Goal: Task Accomplishment & Management: Use online tool/utility

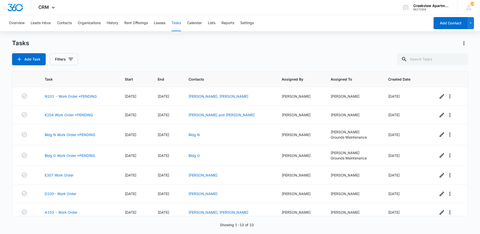
click at [312, 232] on div "Tasks Add Task Filters Task Start End Contacts Assigned By Assigned To Created …" at bounding box center [240, 136] width 456 height 194
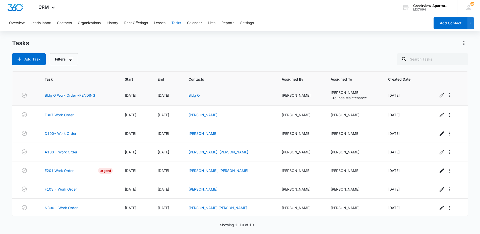
scroll to position [61, 0]
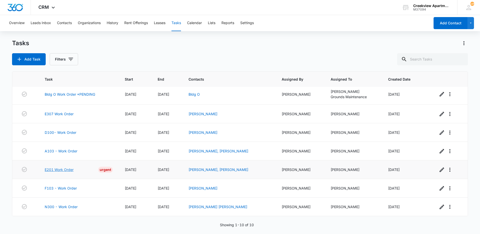
click at [72, 170] on link "E201 Work Order" at bounding box center [59, 169] width 29 height 5
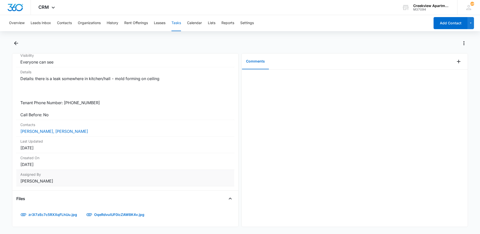
scroll to position [104, 0]
click at [119, 208] on link "OqeRdvuIUF0icZAW8K4v.jpg" at bounding box center [115, 214] width 67 height 12
click at [64, 211] on link "zr3I7zEc7c5RXXqFLhUu.jpg" at bounding box center [49, 214] width 66 height 12
click at [97, 210] on link "OqeRdvuIUF0icZAW8K4v.jpg" at bounding box center [115, 214] width 67 height 12
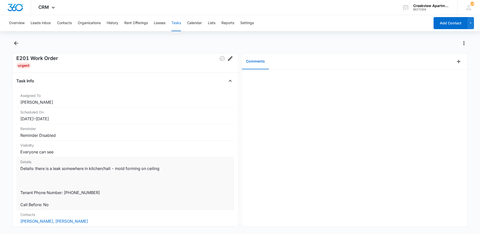
scroll to position [0, 0]
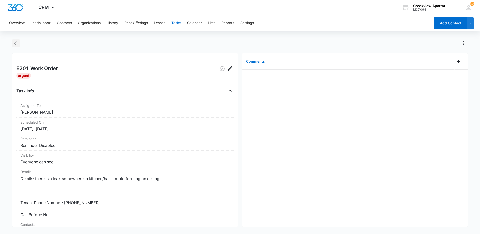
click at [17, 44] on icon "Back" at bounding box center [16, 43] width 6 height 6
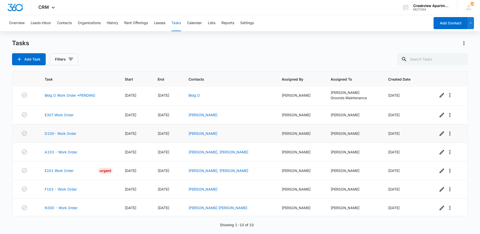
scroll to position [61, 0]
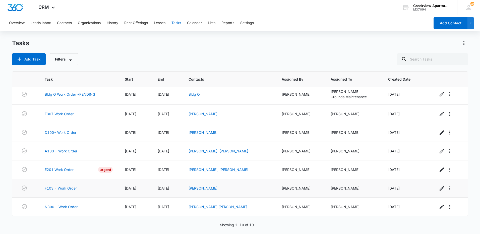
click at [72, 189] on link "F103 - Work Order" at bounding box center [61, 187] width 32 height 5
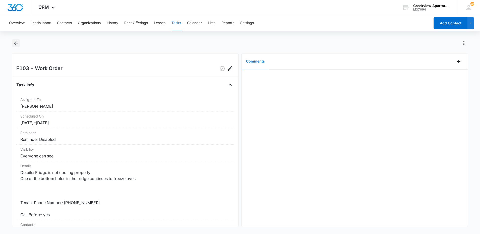
click at [16, 43] on icon "Back" at bounding box center [16, 43] width 4 height 4
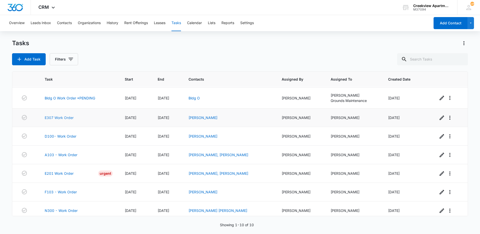
scroll to position [61, 0]
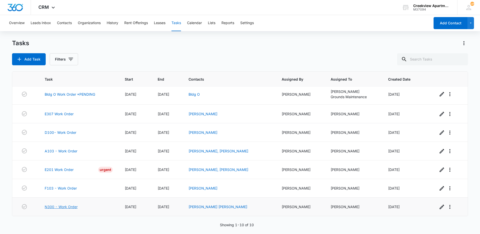
click at [64, 206] on link "N300 - Work Order" at bounding box center [61, 206] width 33 height 5
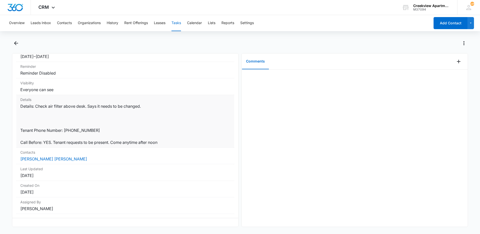
scroll to position [71, 0]
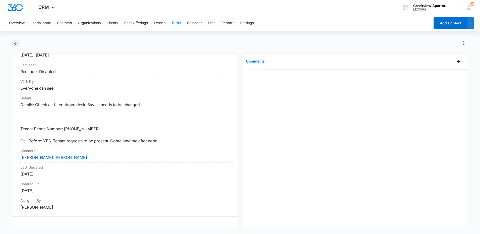
click at [15, 44] on icon "Back" at bounding box center [16, 43] width 4 height 4
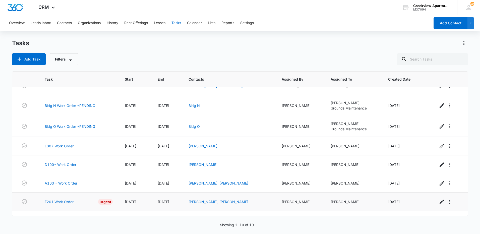
scroll to position [61, 0]
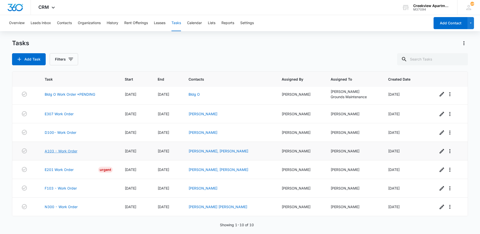
click at [57, 152] on link "A103 - Work Order" at bounding box center [61, 150] width 33 height 5
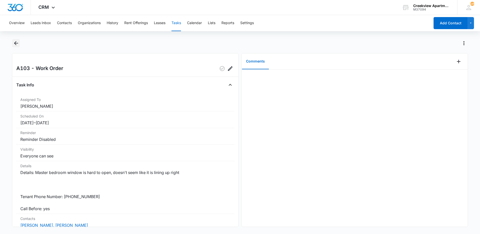
click at [16, 44] on icon "Back" at bounding box center [16, 43] width 6 height 6
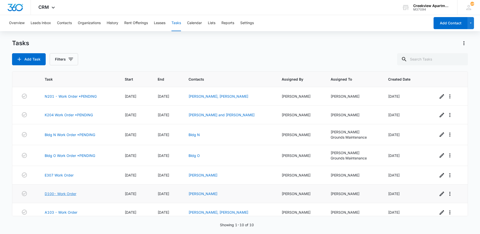
click at [47, 195] on link "D100- Work Order" at bounding box center [61, 193] width 32 height 5
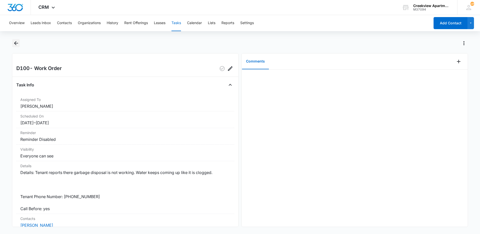
click at [18, 42] on icon "Back" at bounding box center [16, 43] width 6 height 6
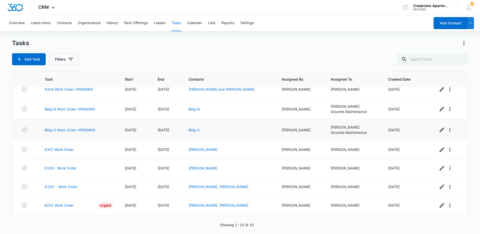
scroll to position [50, 0]
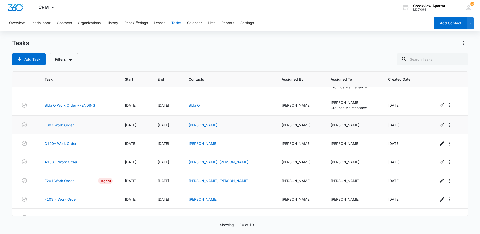
click at [65, 126] on link "E307 Work Order" at bounding box center [59, 124] width 29 height 5
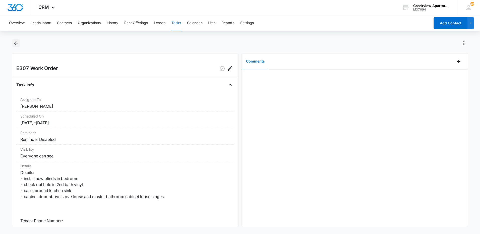
click at [15, 45] on icon "Back" at bounding box center [16, 43] width 6 height 6
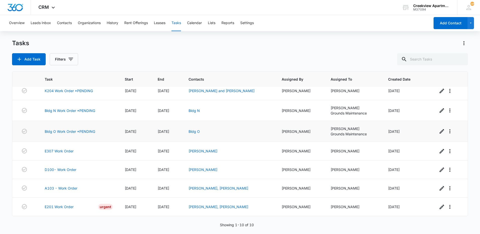
scroll to position [61, 0]
